Goal: Transaction & Acquisition: Subscribe to service/newsletter

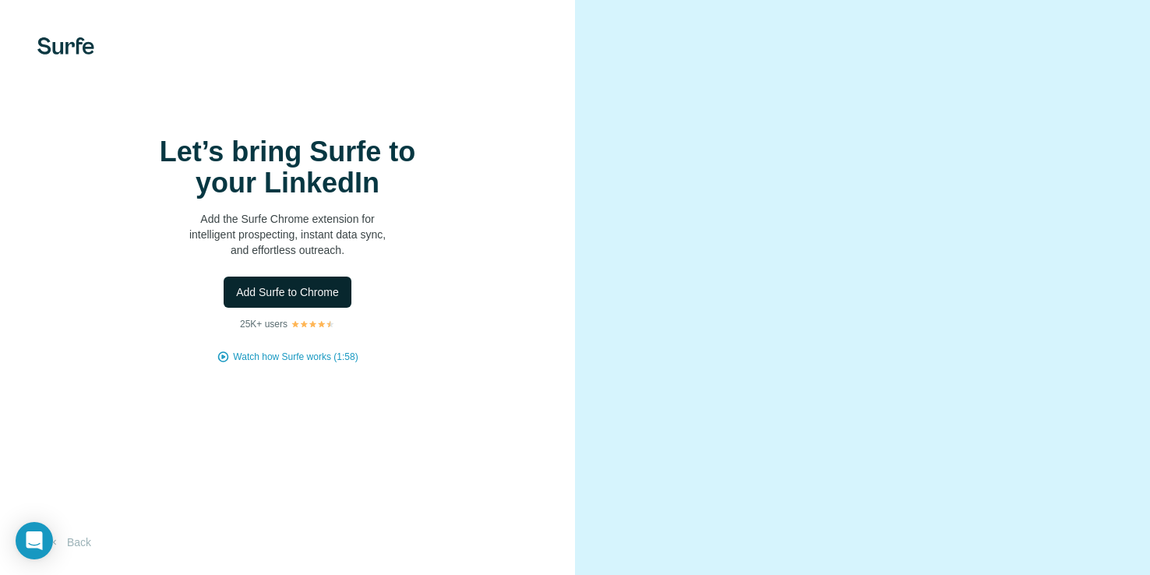
click at [293, 300] on span "Add Surfe to Chrome" at bounding box center [287, 292] width 103 height 16
click at [87, 542] on button "Back" at bounding box center [69, 542] width 65 height 28
click at [288, 331] on div "25K+ users" at bounding box center [287, 324] width 95 height 14
click at [907, 245] on video at bounding box center [863, 288] width 488 height 244
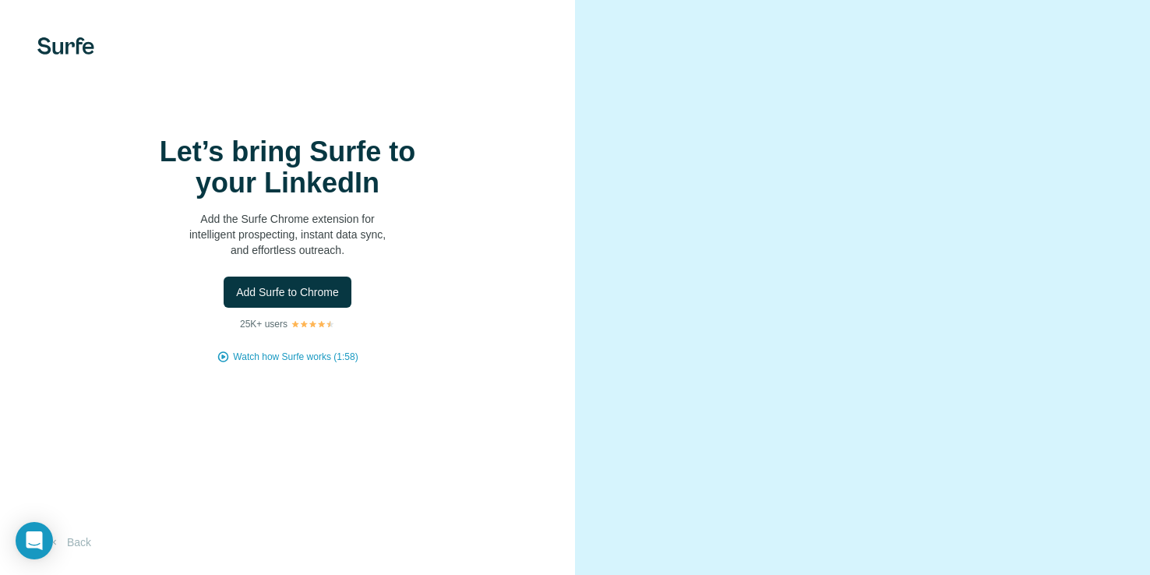
click at [847, 323] on video at bounding box center [863, 288] width 488 height 244
click at [65, 542] on button "Back" at bounding box center [69, 542] width 65 height 28
click at [313, 300] on span "Add Surfe to Chrome" at bounding box center [287, 292] width 103 height 16
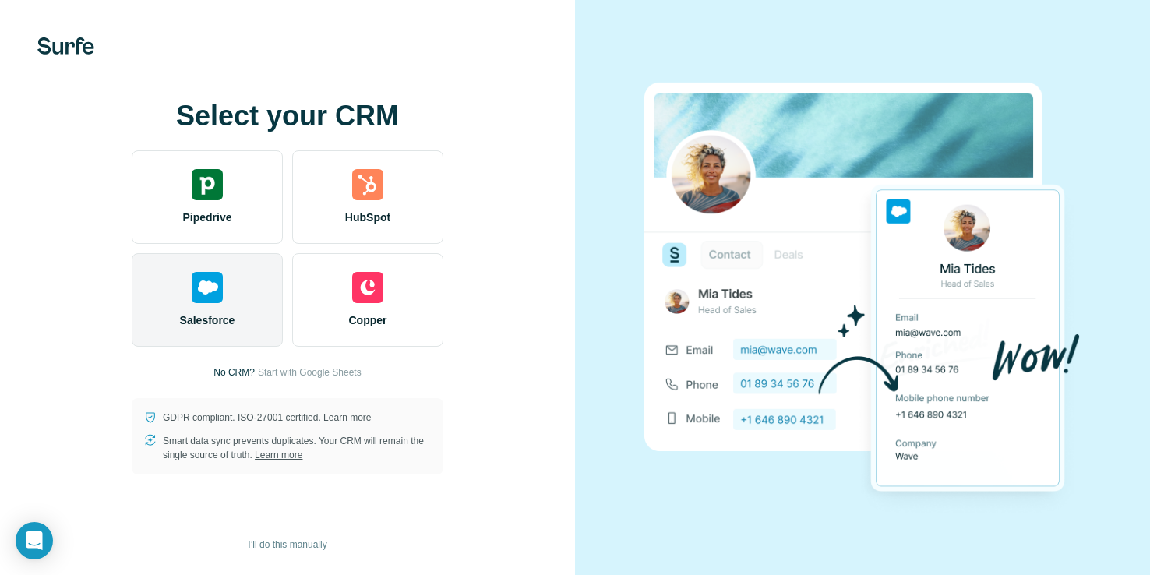
click at [211, 303] on div "Salesforce" at bounding box center [207, 300] width 151 height 94
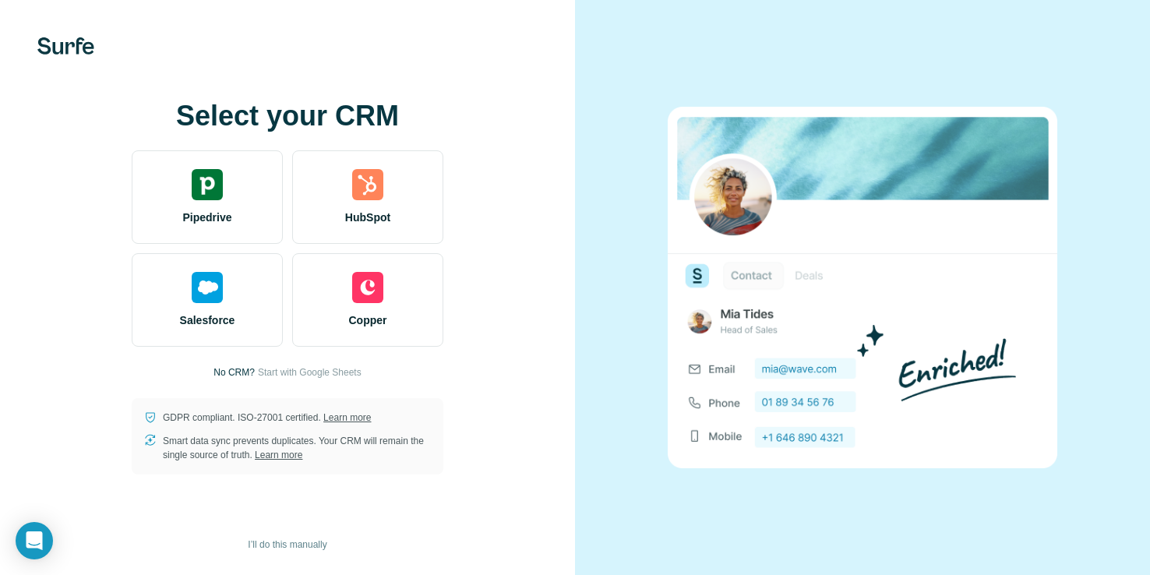
click at [217, 366] on p "No CRM?" at bounding box center [234, 372] width 41 height 14
drag, startPoint x: 229, startPoint y: 376, endPoint x: 256, endPoint y: 376, distance: 26.5
click at [231, 376] on p "No CRM?" at bounding box center [234, 372] width 41 height 14
click at [258, 376] on span "Start with Google Sheets" at bounding box center [310, 372] width 104 height 14
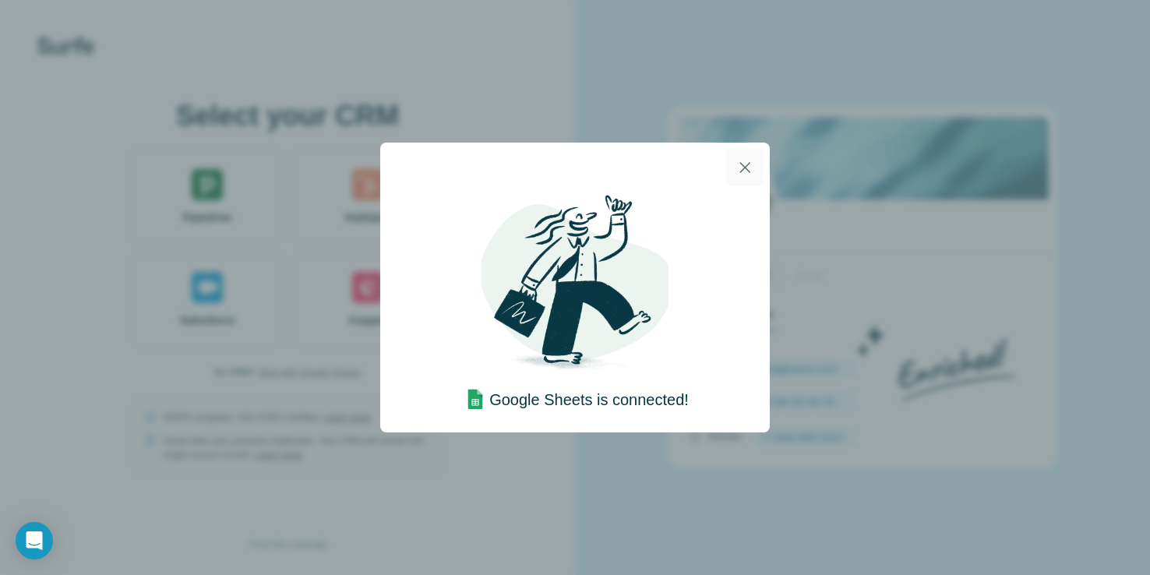
click at [740, 164] on icon "button" at bounding box center [745, 167] width 19 height 19
